Goal: Complete application form

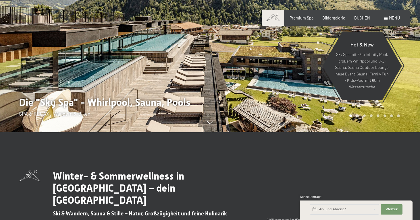
scroll to position [89, 0]
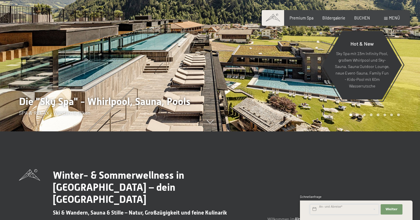
click at [339, 209] on input "text" at bounding box center [344, 210] width 69 height 10
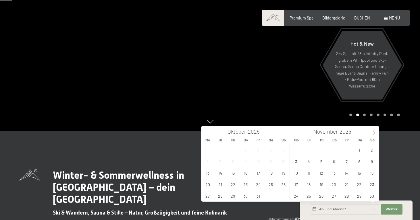
click at [373, 131] on span at bounding box center [374, 131] width 10 height 10
click at [377, 175] on span "21" at bounding box center [372, 173] width 11 height 11
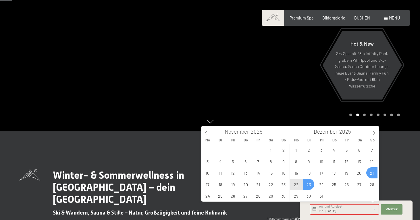
click at [309, 185] on span "23" at bounding box center [308, 184] width 11 height 11
type input "So. 21.12.2025 - Di. 23.12.2025"
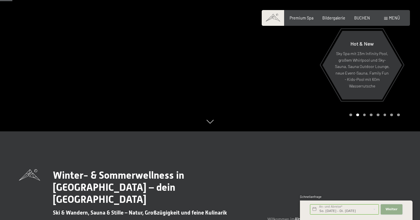
click at [402, 210] on button "Weiter Adressfelder ausblenden" at bounding box center [392, 210] width 22 height 10
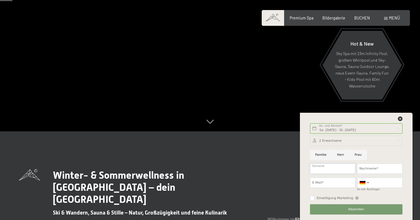
click at [331, 169] on input "Vorname" at bounding box center [332, 169] width 45 height 10
type input "Michael"
type input "Unterthiner"
click at [318, 183] on input "E-Mail*" at bounding box center [332, 183] width 45 height 10
type input "mike.unterthiner@gmail.com"
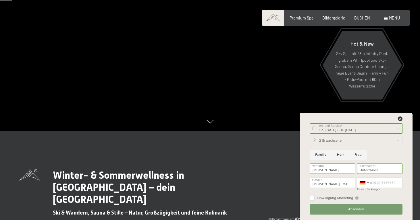
click at [339, 155] on input "Herr" at bounding box center [341, 155] width 18 height 10
radio input "true"
click at [312, 199] on input "Einwilligung Marketing" at bounding box center [312, 198] width 5 height 5
checkbox input "true"
click at [349, 210] on span "Absenden" at bounding box center [356, 210] width 16 height 5
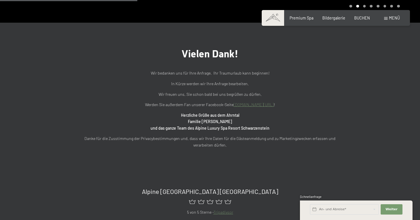
scroll to position [168, 0]
